Goal: Check status: Check status

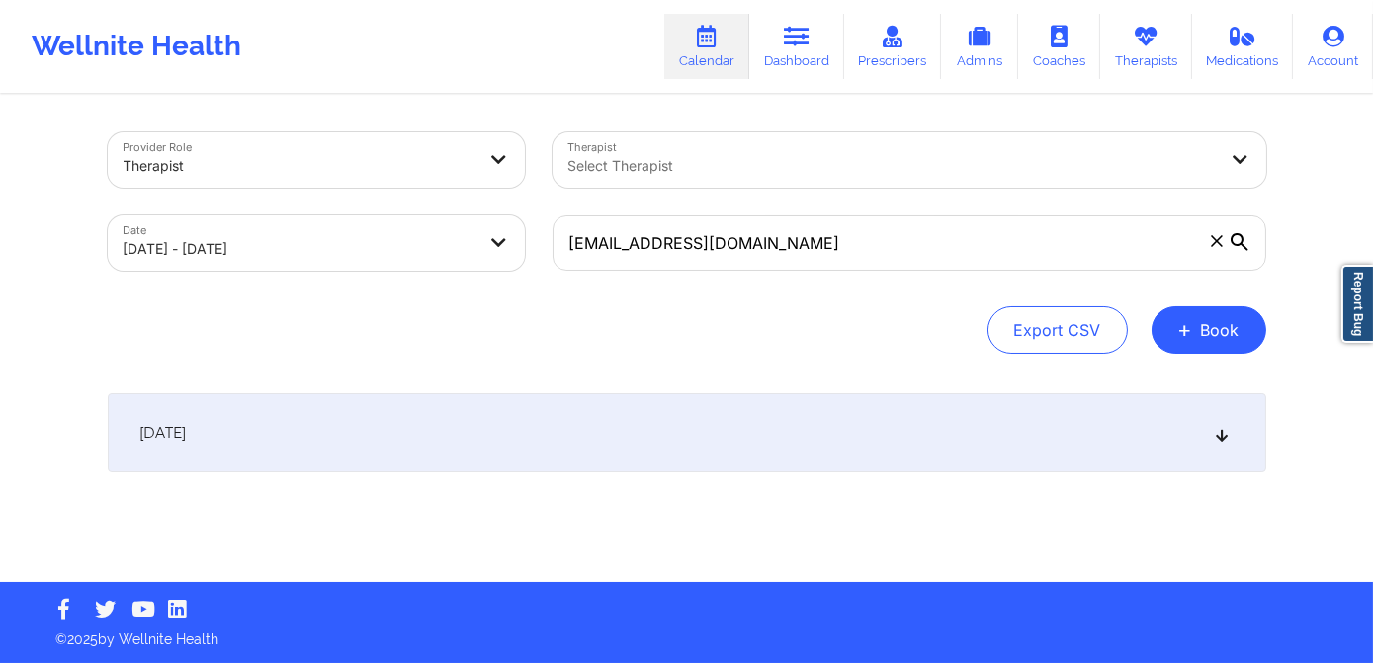
type input "[EMAIL_ADDRESS][DOMAIN_NAME]"
select select "2025-8"
select select "2025-9"
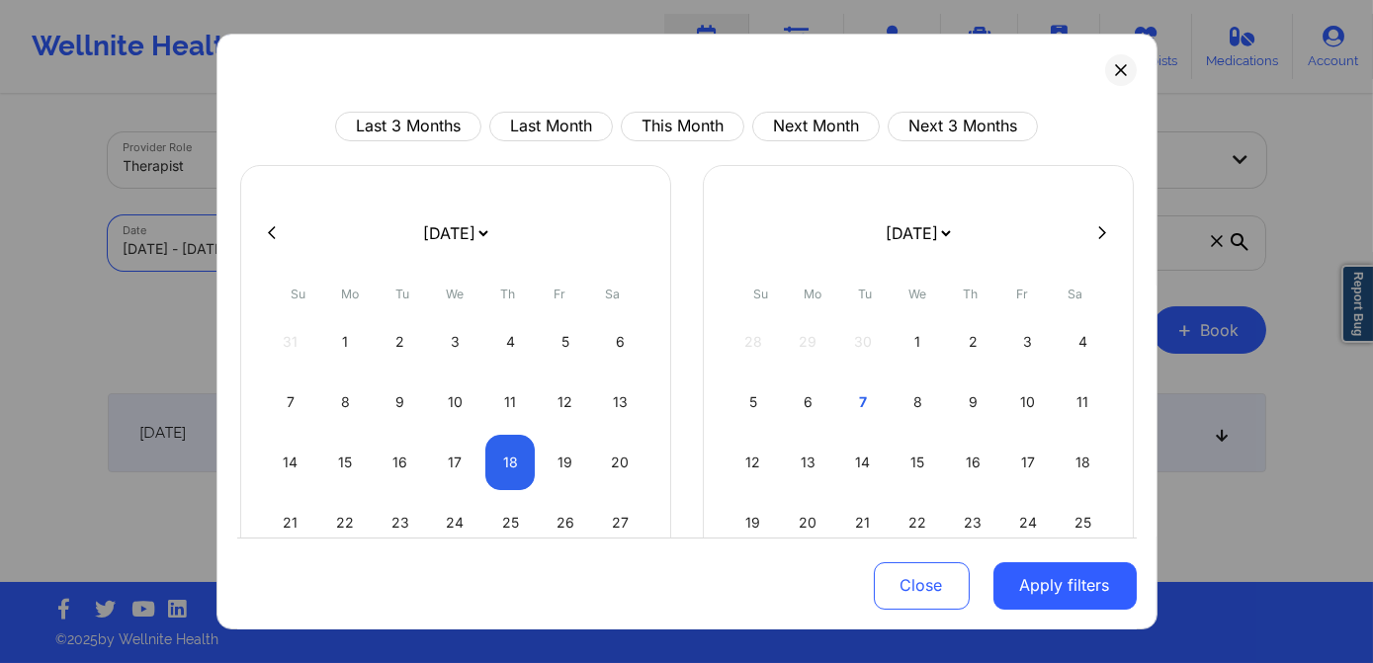
click at [320, 245] on body "Wellnite Health Calendar Dashboard Prescribers Admins Coaches Therapists Medica…" at bounding box center [686, 331] width 1373 height 663
click at [920, 339] on div "1" at bounding box center [918, 341] width 50 height 55
select select "2025-9"
select select "2025-10"
select select "2025-9"
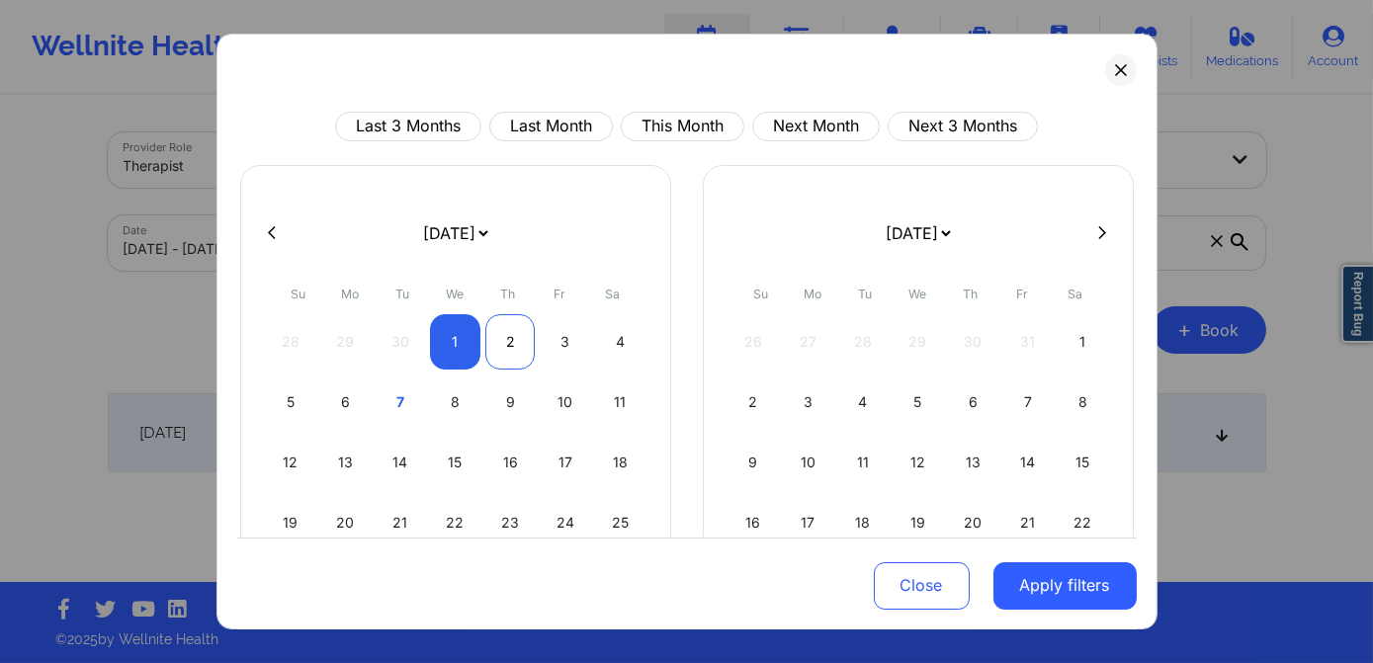
select select "2025-10"
select select "2025-9"
select select "2025-10"
click at [467, 346] on div "1" at bounding box center [455, 341] width 50 height 55
select select "2025-9"
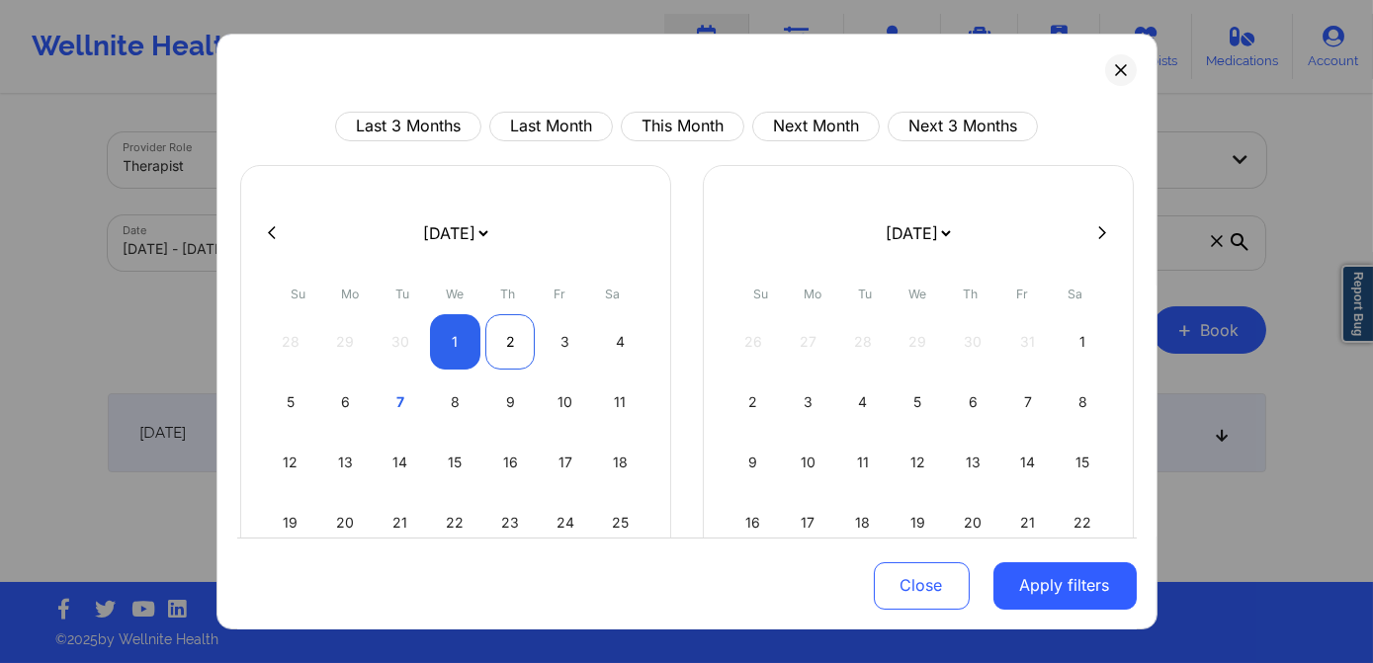
select select "2025-10"
click at [1059, 592] on button "Apply filters" at bounding box center [1065, 585] width 143 height 47
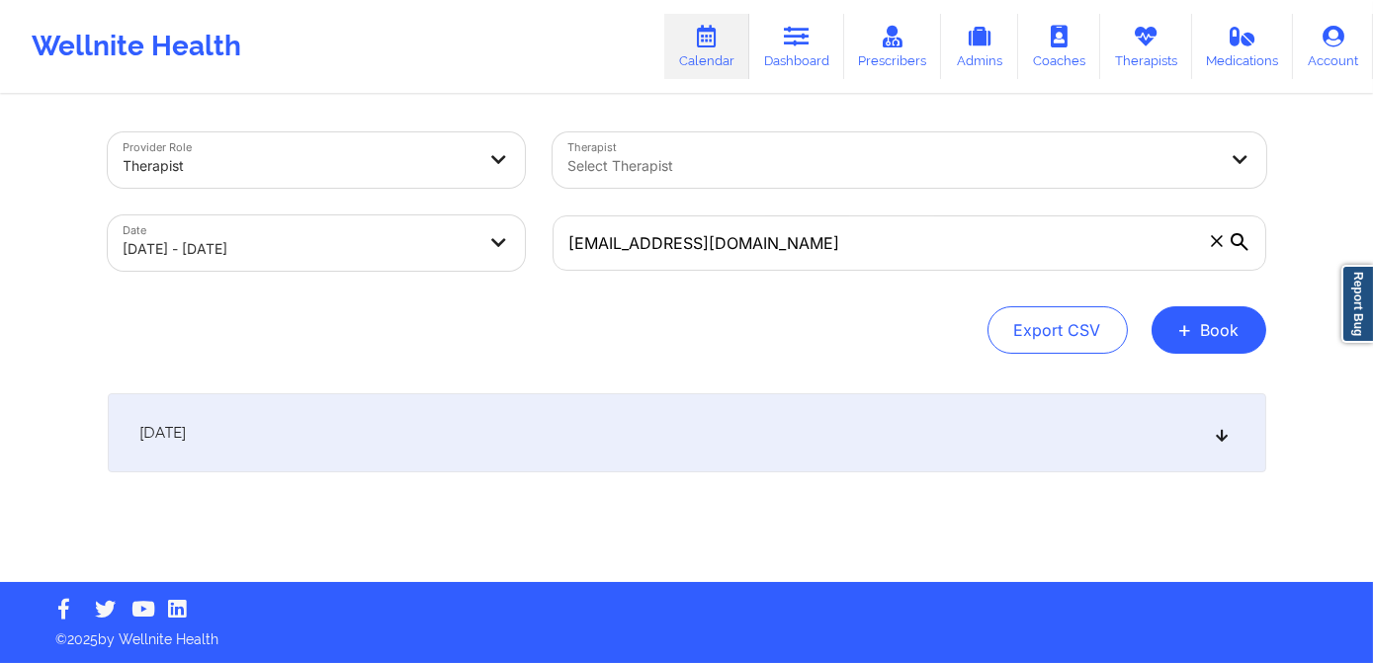
click at [476, 417] on div "[DATE]" at bounding box center [687, 433] width 1159 height 79
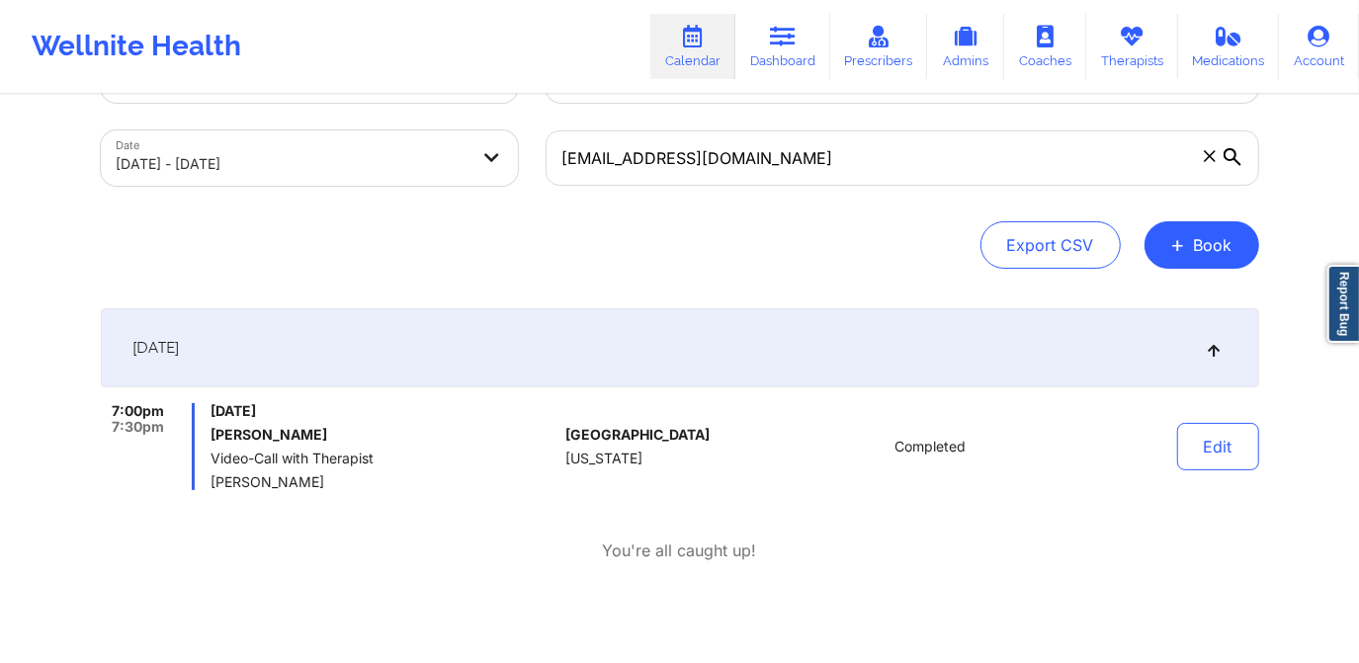
scroll to position [89, 0]
